Goal: Communication & Community: Participate in discussion

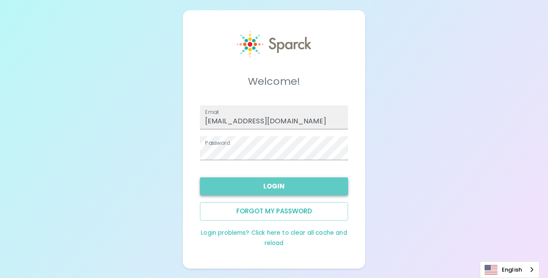
click at [268, 187] on button "Login" at bounding box center [274, 186] width 149 height 18
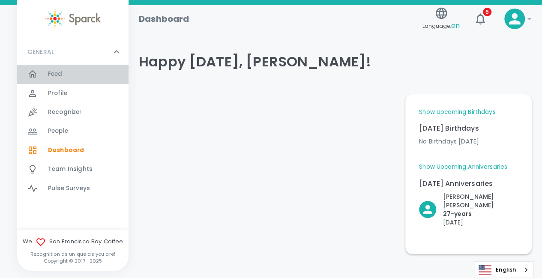
click at [50, 73] on span "Feed" at bounding box center [55, 74] width 15 height 9
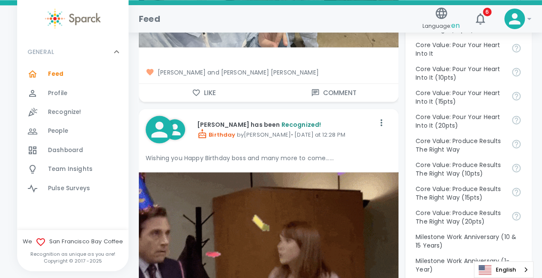
scroll to position [789, 0]
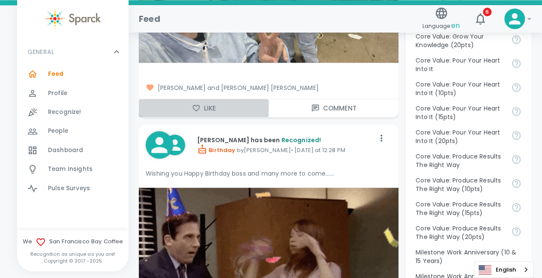
click at [195, 109] on icon "button" at bounding box center [195, 108] width 7 height 6
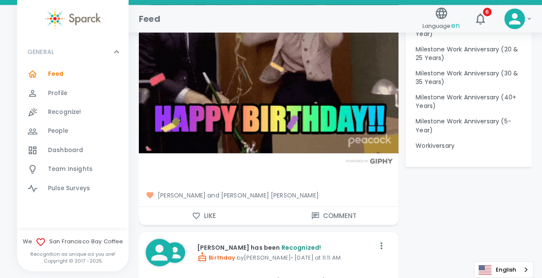
scroll to position [1048, 0]
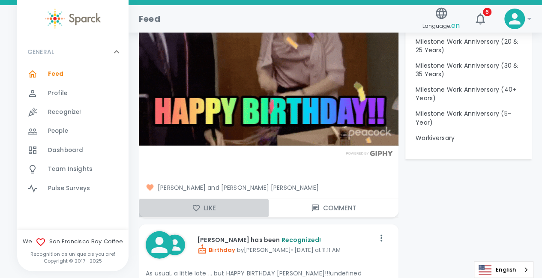
click at [197, 205] on icon "button" at bounding box center [195, 208] width 7 height 6
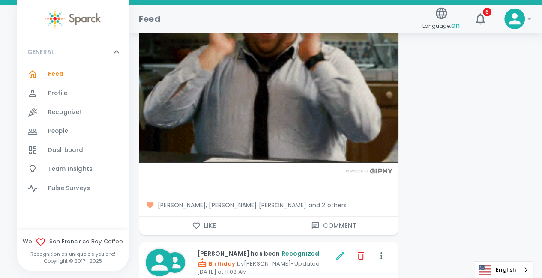
scroll to position [1383, 0]
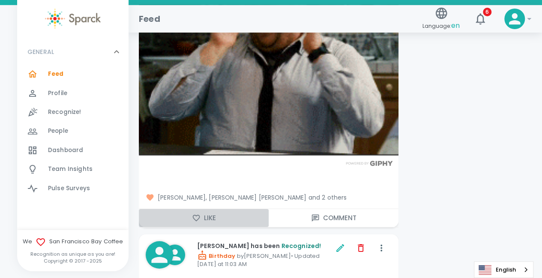
click at [198, 219] on icon "button" at bounding box center [196, 218] width 9 height 9
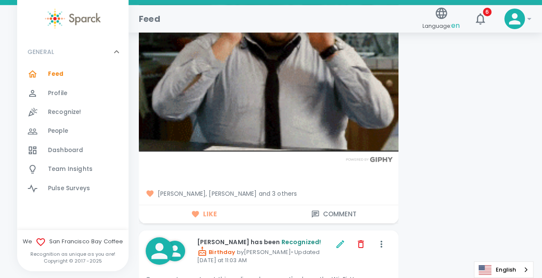
scroll to position [1448, 0]
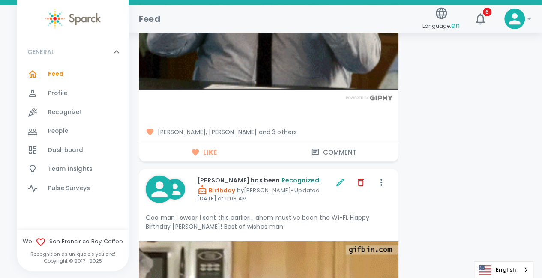
click at [293, 133] on span "[PERSON_NAME], [PERSON_NAME] and 3 others" at bounding box center [269, 132] width 246 height 9
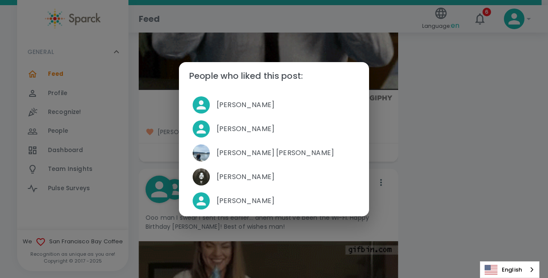
click at [485, 118] on div "People who liked this post: [PERSON_NAME] [PERSON_NAME] [PERSON_NAME] [PERSON_N…" at bounding box center [274, 139] width 548 height 278
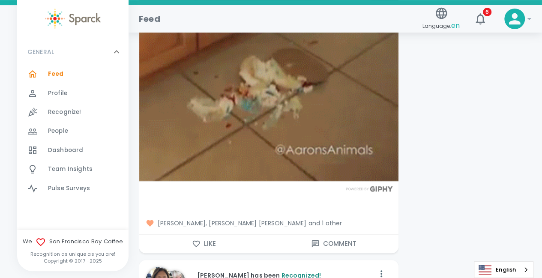
scroll to position [1775, 0]
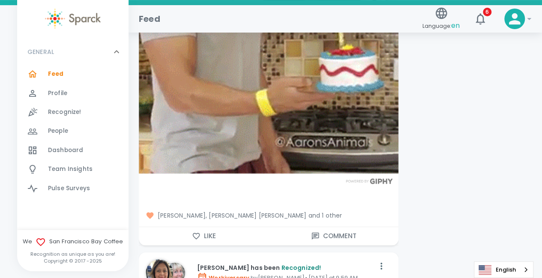
click at [308, 211] on span "[PERSON_NAME], [PERSON_NAME] [PERSON_NAME] and 1 other" at bounding box center [269, 215] width 246 height 9
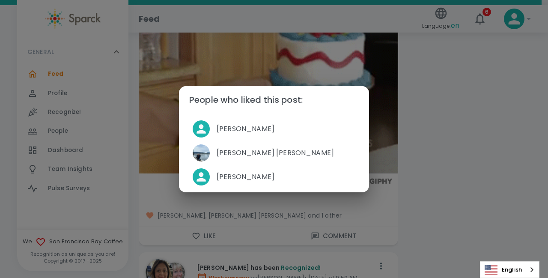
click at [425, 186] on div "People who liked this post: [PERSON_NAME] [PERSON_NAME] [PERSON_NAME] [PERSON_N…" at bounding box center [274, 139] width 548 height 278
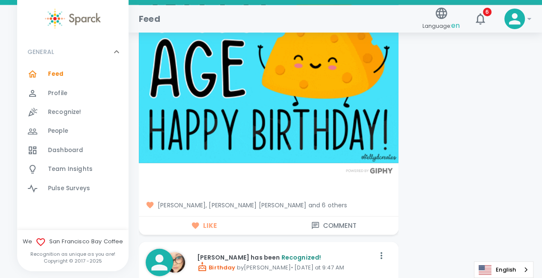
scroll to position [2496, 0]
